Goal: Contribute content: Add original content to the website for others to see

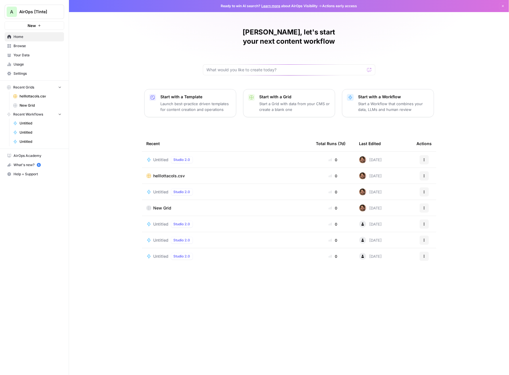
click at [24, 55] on span "Your Data" at bounding box center [38, 55] width 48 height 5
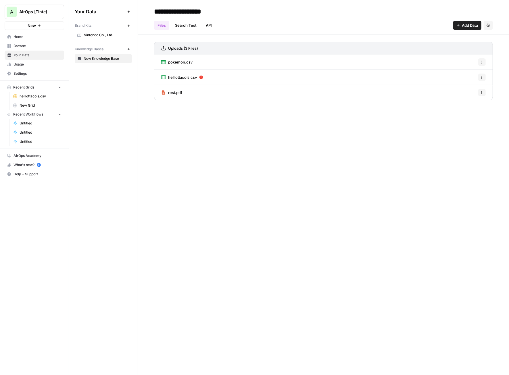
click at [471, 27] on span "Add Data" at bounding box center [470, 25] width 16 height 6
click at [444, 39] on span "Upload Files" at bounding box center [448, 39] width 52 height 6
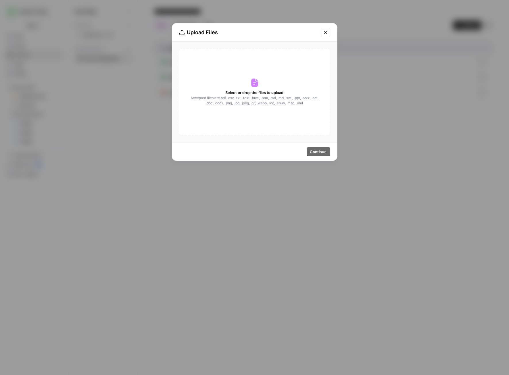
click at [259, 83] on icon at bounding box center [254, 82] width 9 height 9
click at [277, 111] on div "Select or drop the files to upload Accepted files are .pdf, .csv, .txt, .text, …" at bounding box center [254, 92] width 151 height 87
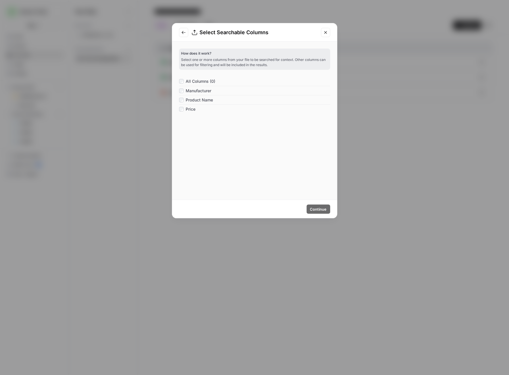
click at [183, 34] on icon "Go to previous step" at bounding box center [183, 32] width 5 height 5
